Goal: Find specific page/section: Find specific page/section

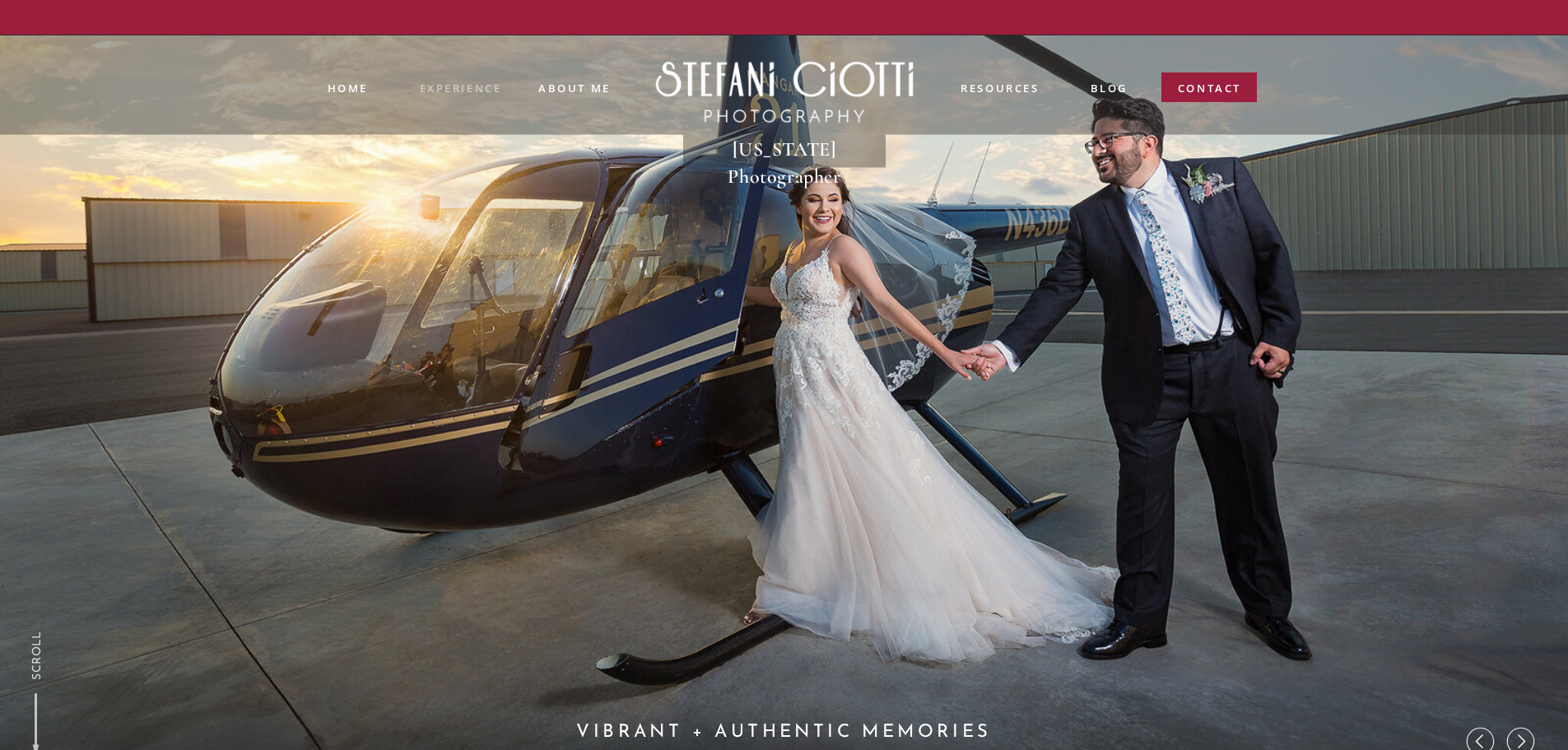
click at [447, 87] on nav "experience" at bounding box center [461, 85] width 81 height 13
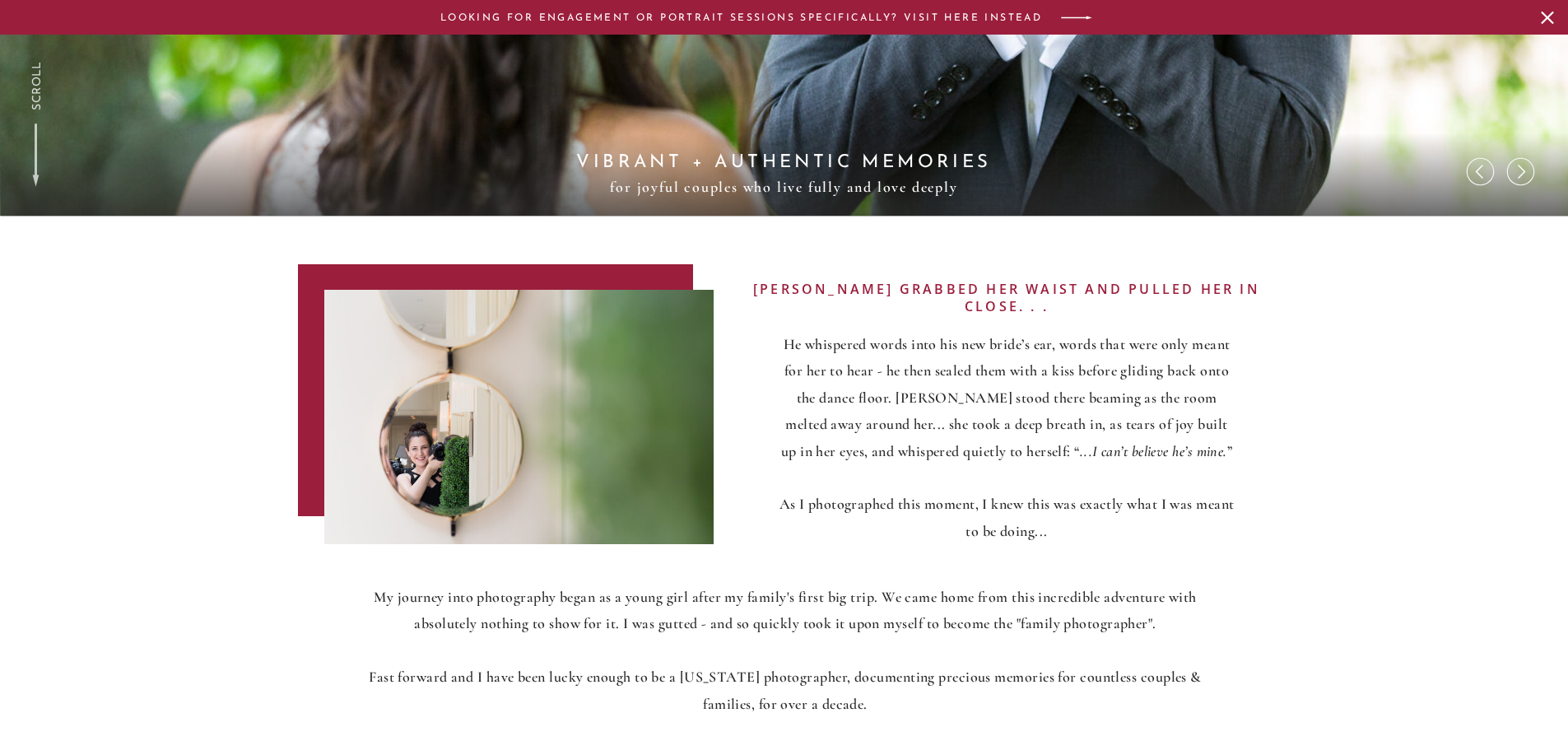
scroll to position [576, 0]
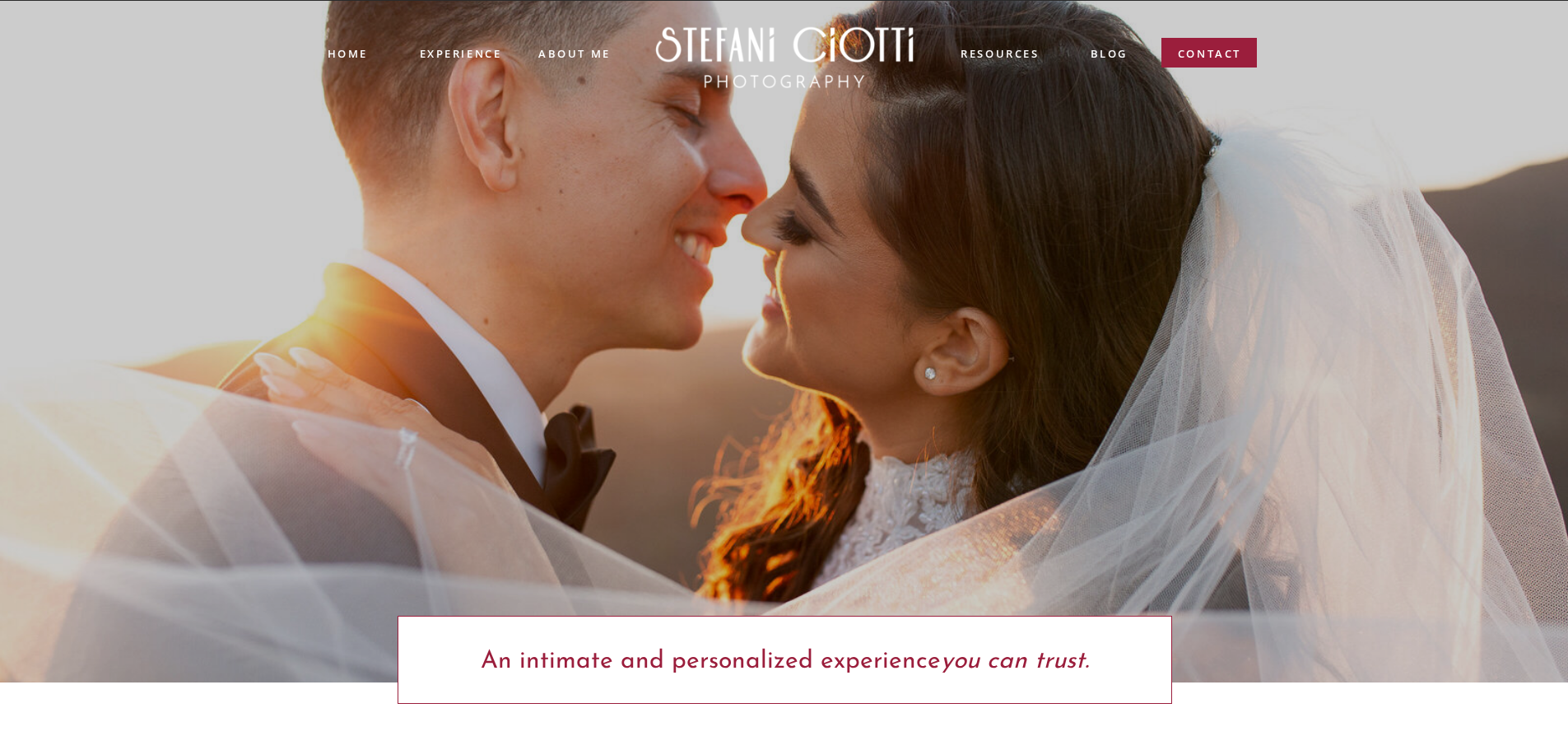
click at [1007, 56] on nav "resources" at bounding box center [1001, 55] width 81 height 19
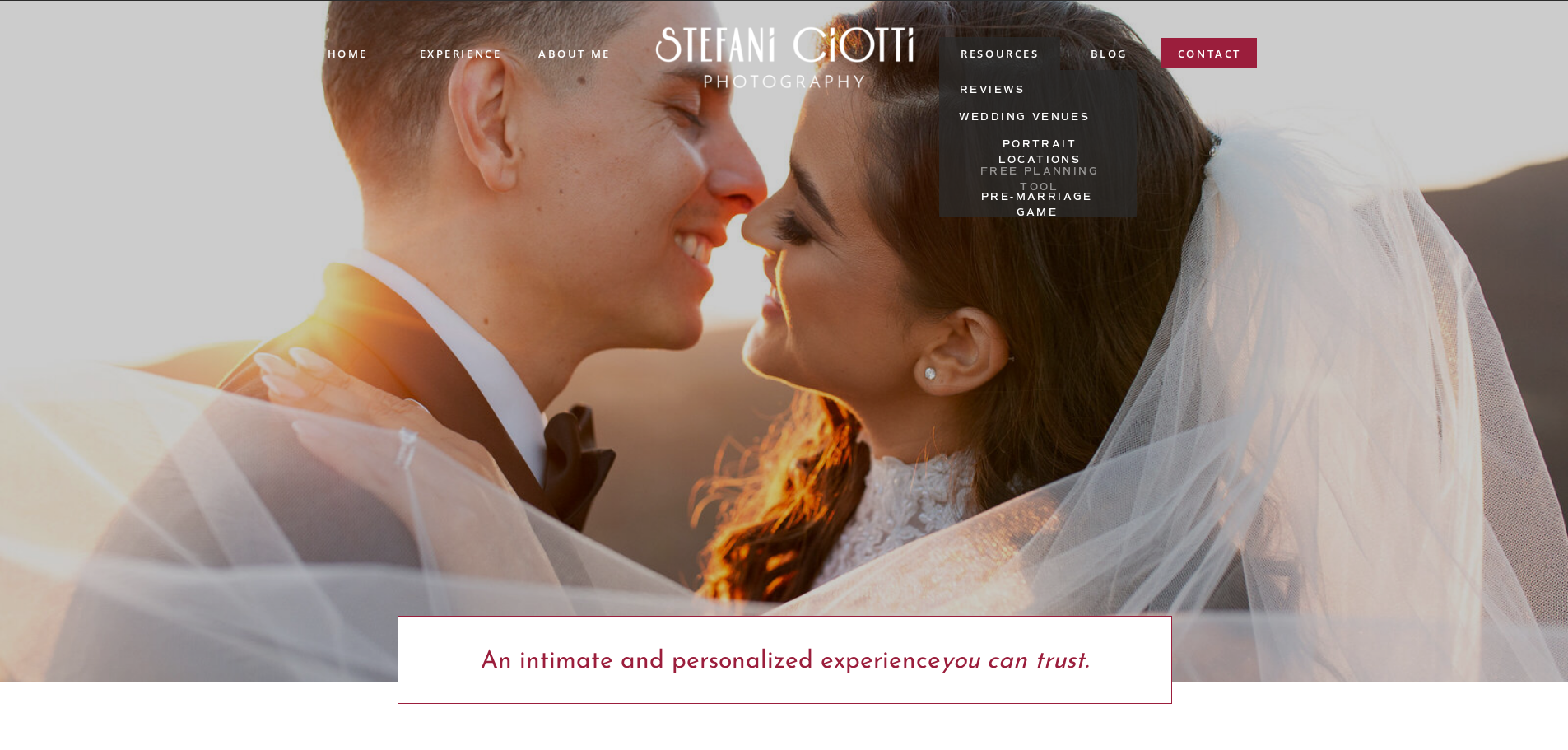
click at [994, 176] on nav "Free Planning tool" at bounding box center [1041, 173] width 161 height 19
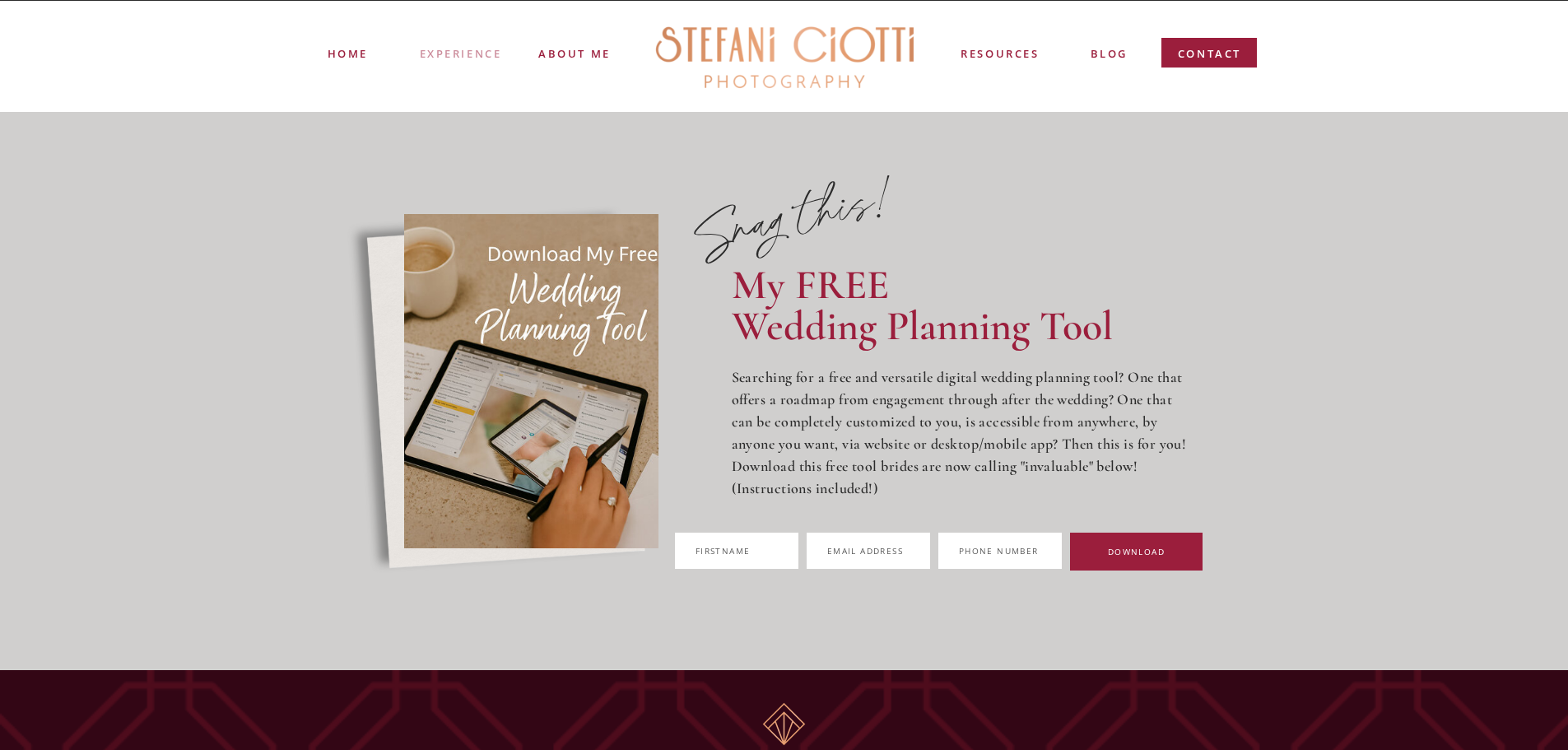
click at [484, 51] on nav "experience" at bounding box center [461, 52] width 81 height 13
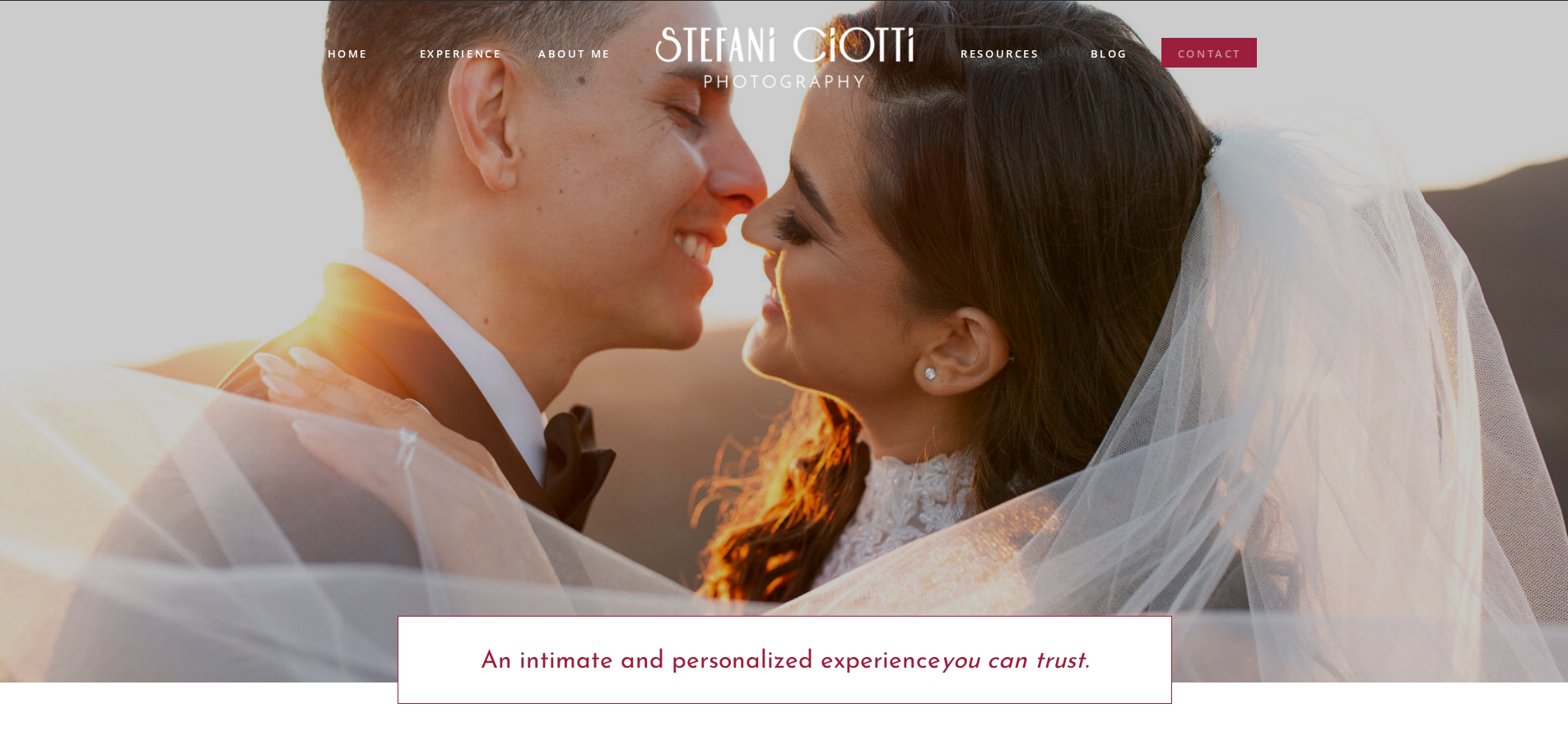
click at [1201, 56] on nav "contact" at bounding box center [1210, 58] width 65 height 24
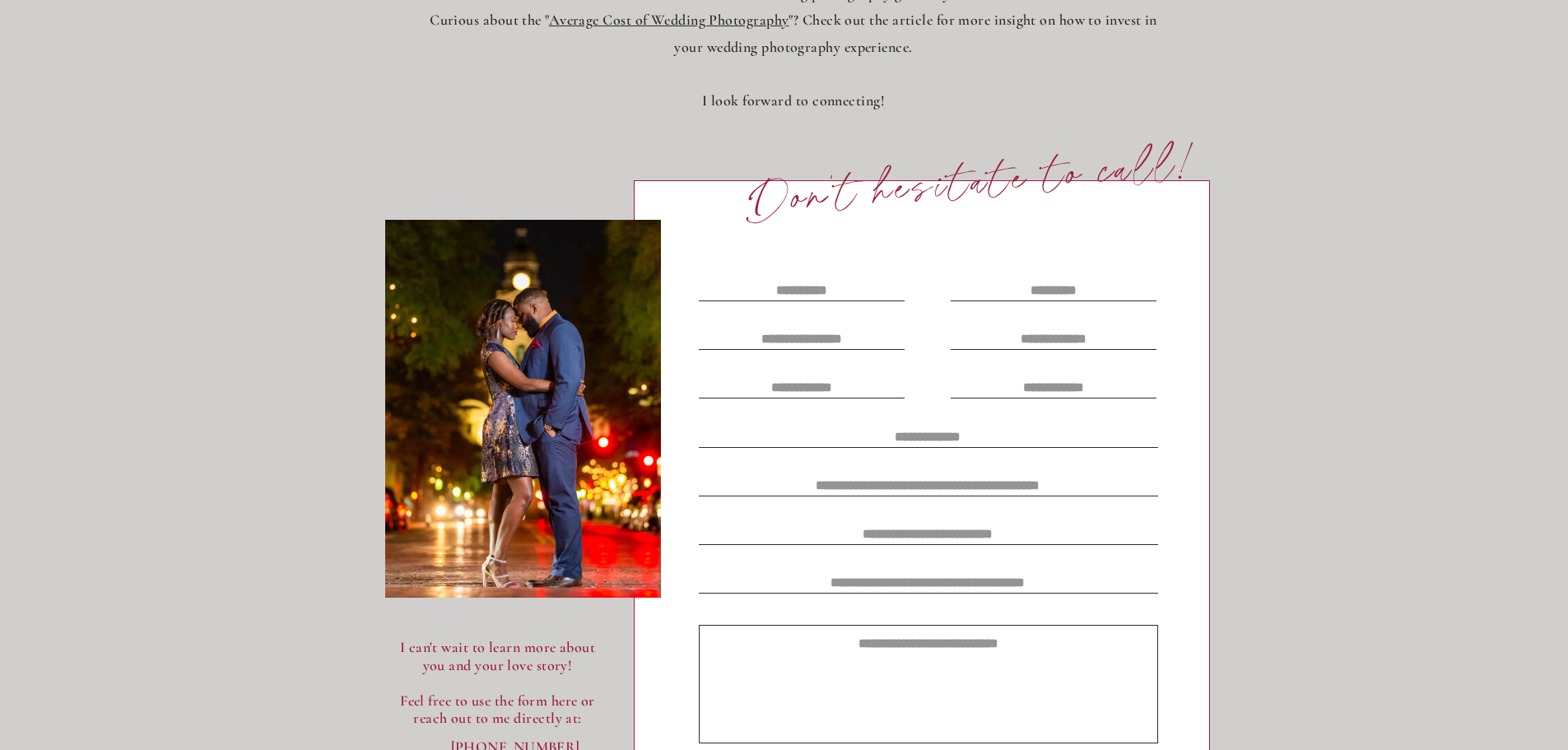
scroll to position [494, 0]
